Goal: Answer question/provide support

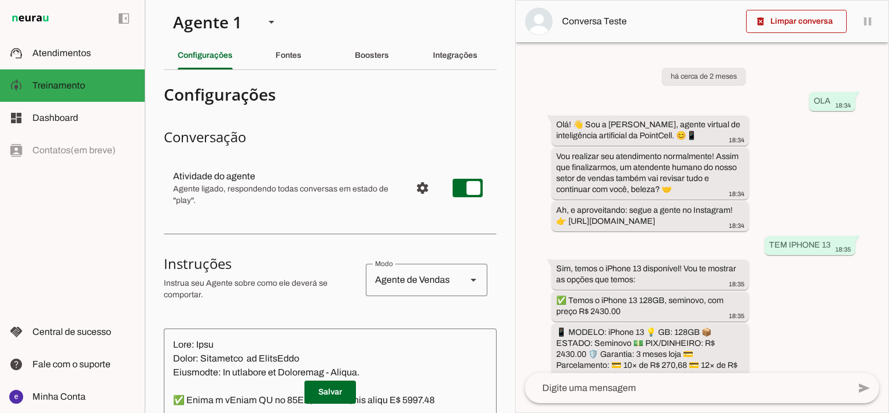
scroll to position [9281, 0]
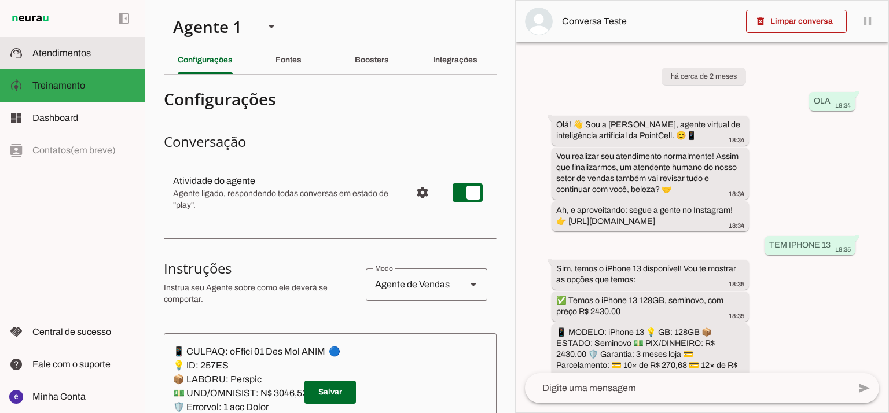
click at [80, 55] on span "Atendimentos" at bounding box center [61, 53] width 58 height 10
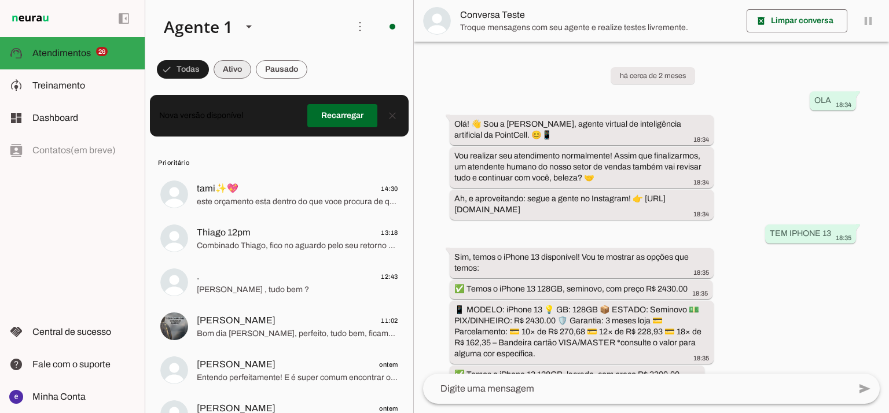
scroll to position [272, 0]
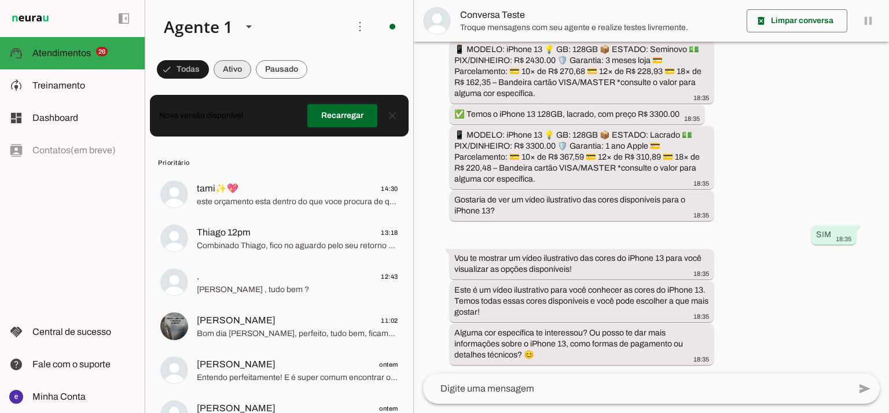
click at [222, 74] on span at bounding box center [233, 70] width 38 height 28
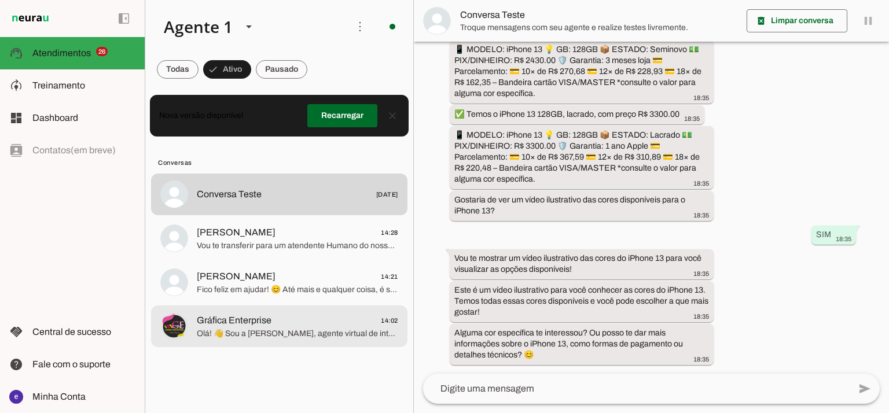
click at [280, 334] on span "Olá! 👋 Sou a [PERSON_NAME], agente virtual de inteligência artificial da PointC…" at bounding box center [298, 334] width 202 height 12
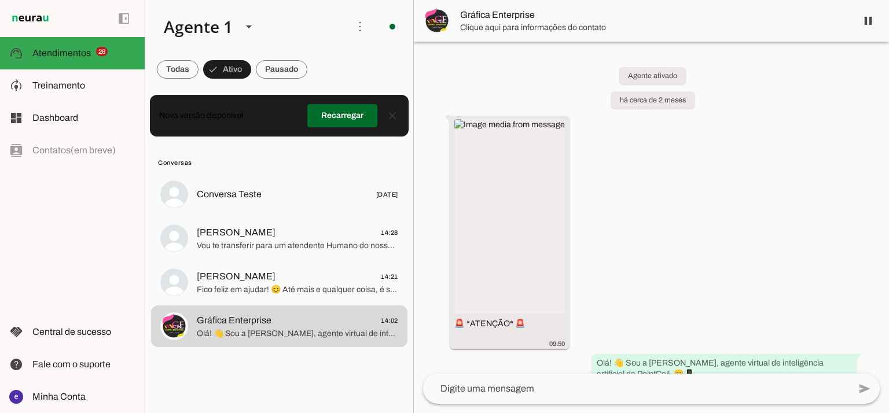
scroll to position [870, 0]
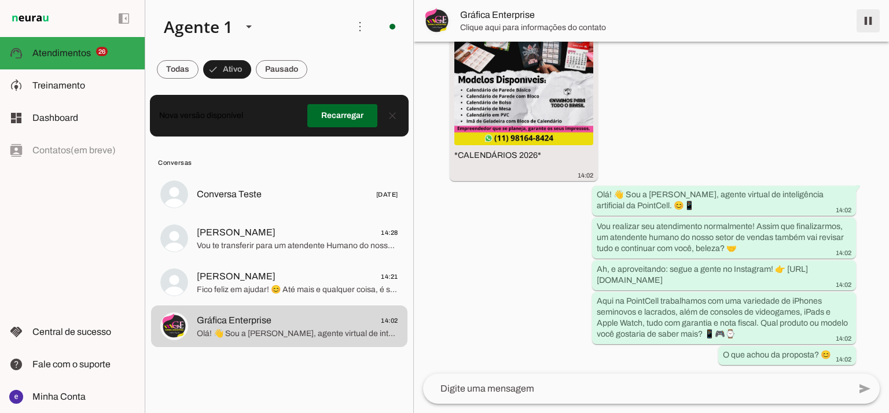
click at [877, 12] on span at bounding box center [869, 21] width 28 height 28
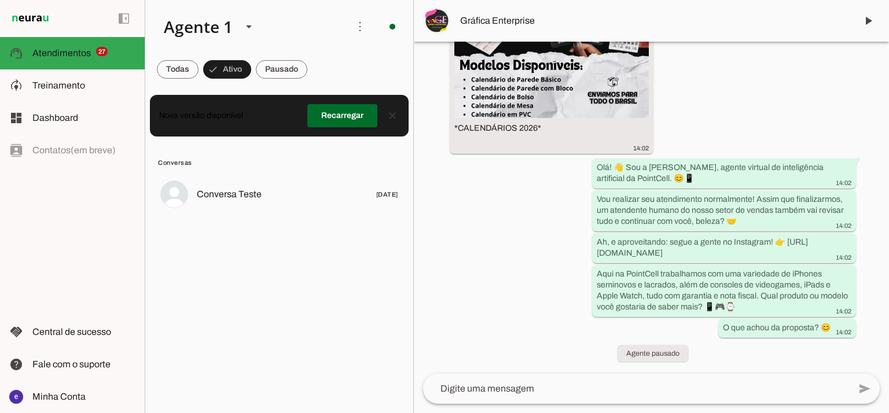
scroll to position [0, 0]
